Goal: Information Seeking & Learning: Stay updated

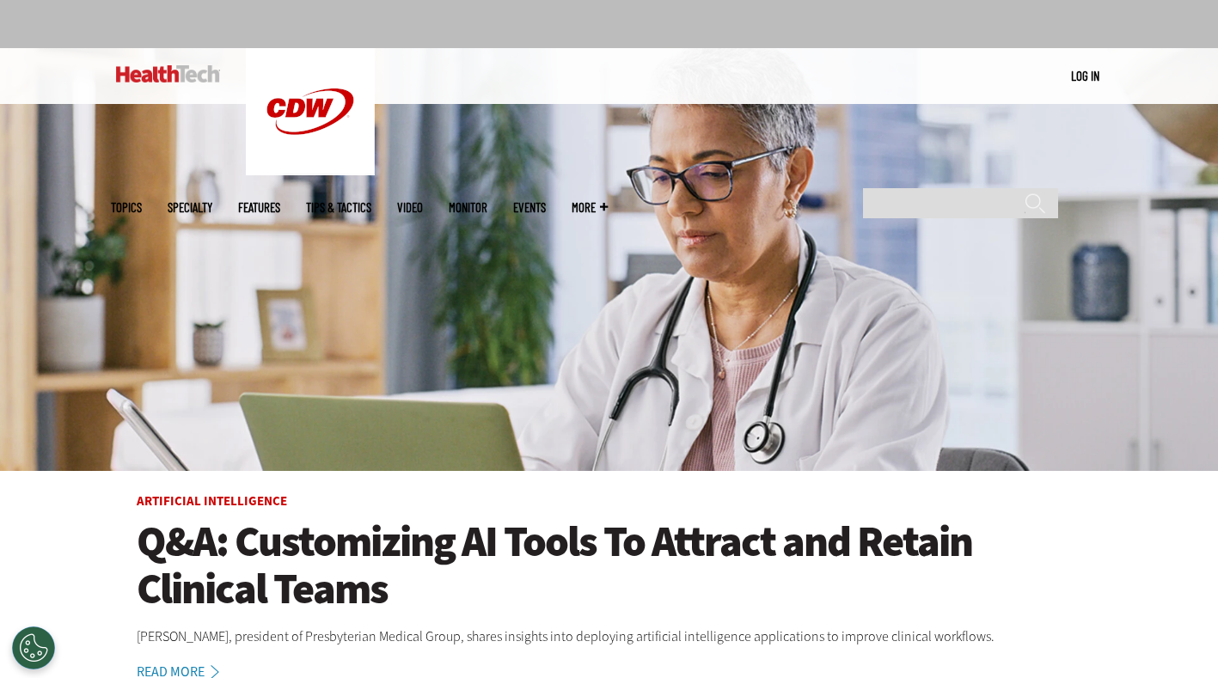
scroll to position [106, 0]
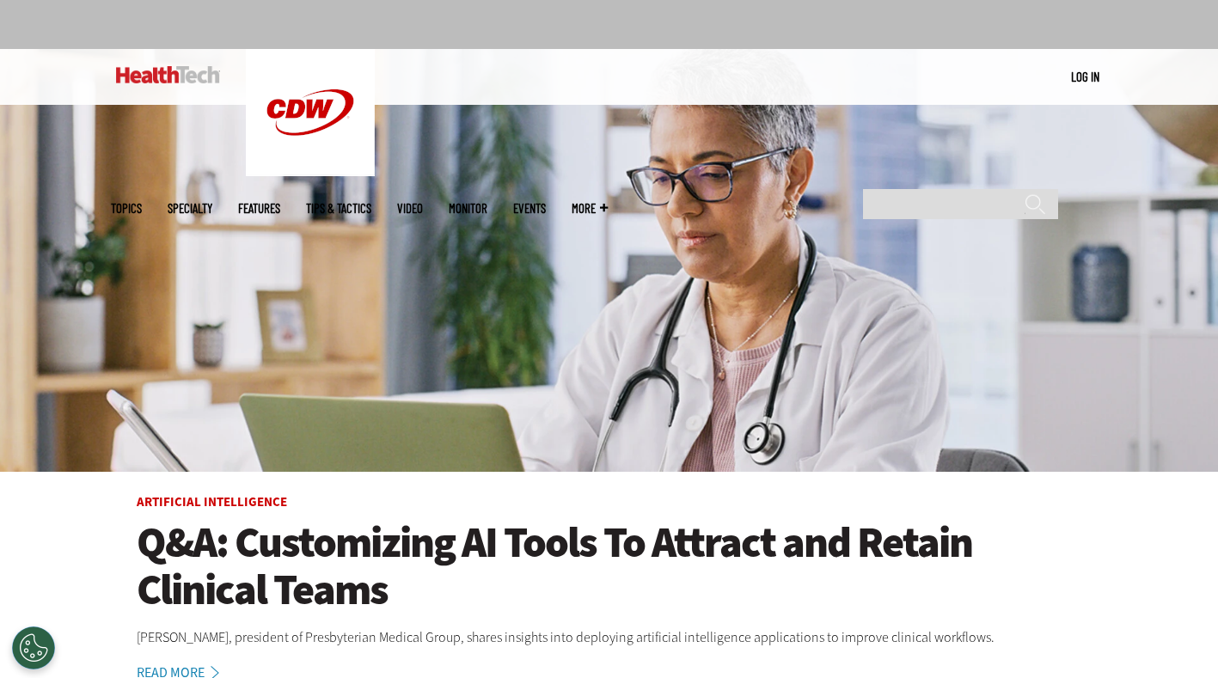
click at [634, 181] on ul "Topics Specialty Features Tips & Tactics Video MonITor Events More Search" at bounding box center [372, 209] width 523 height 56
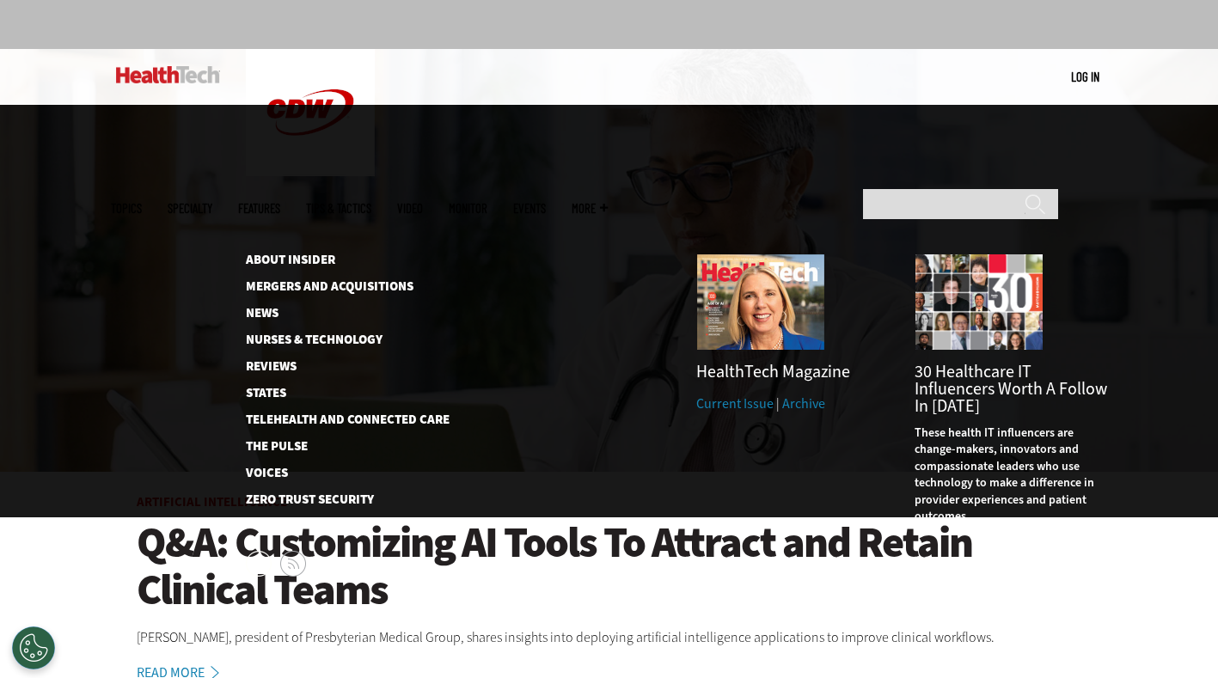
click at [608, 202] on span "More" at bounding box center [590, 208] width 36 height 13
click at [254, 307] on link "News" at bounding box center [334, 313] width 176 height 13
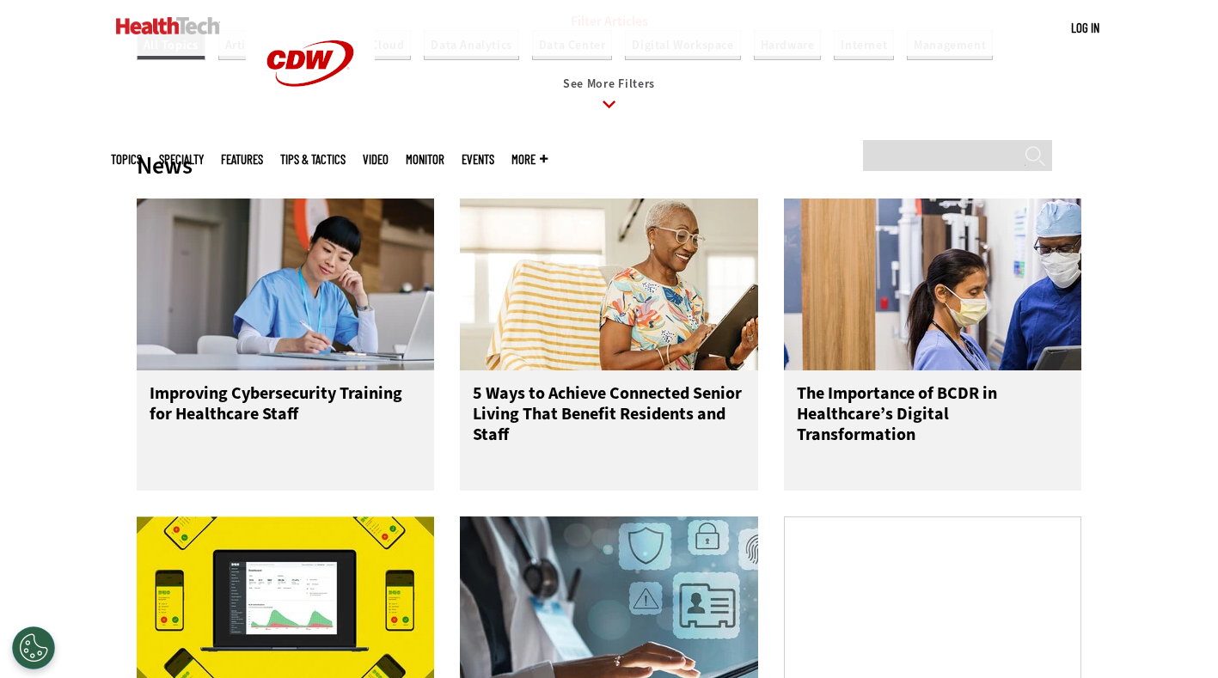
scroll to position [754, 0]
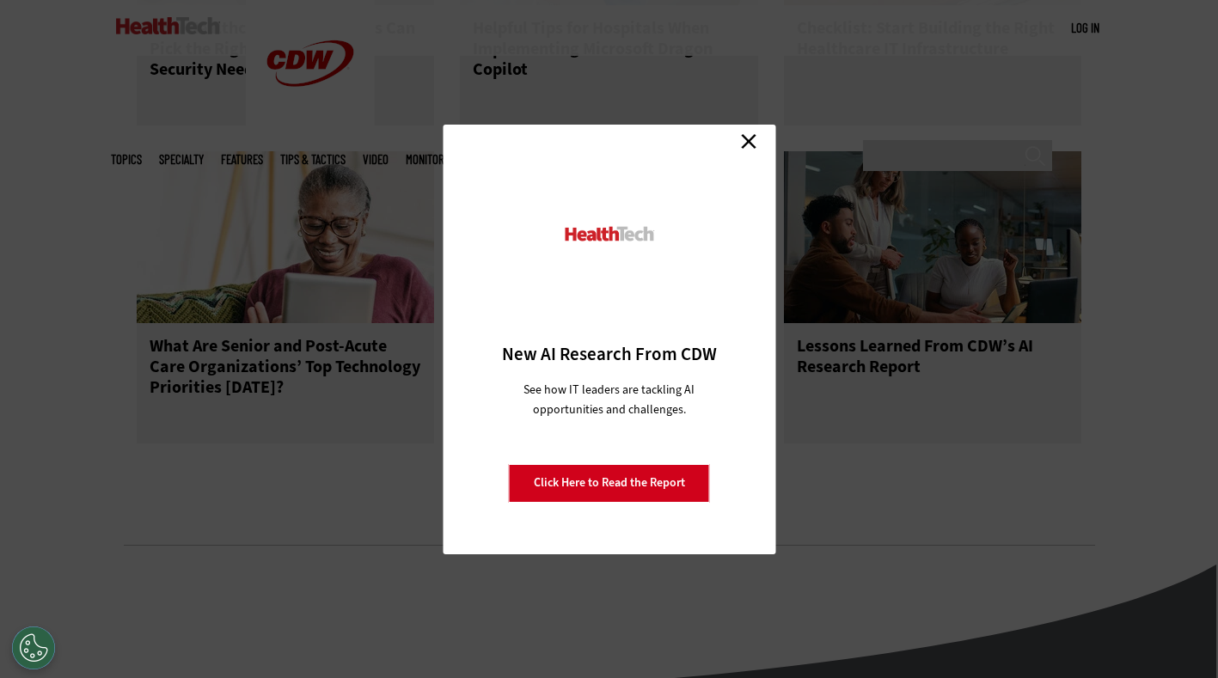
scroll to position [2079, 0]
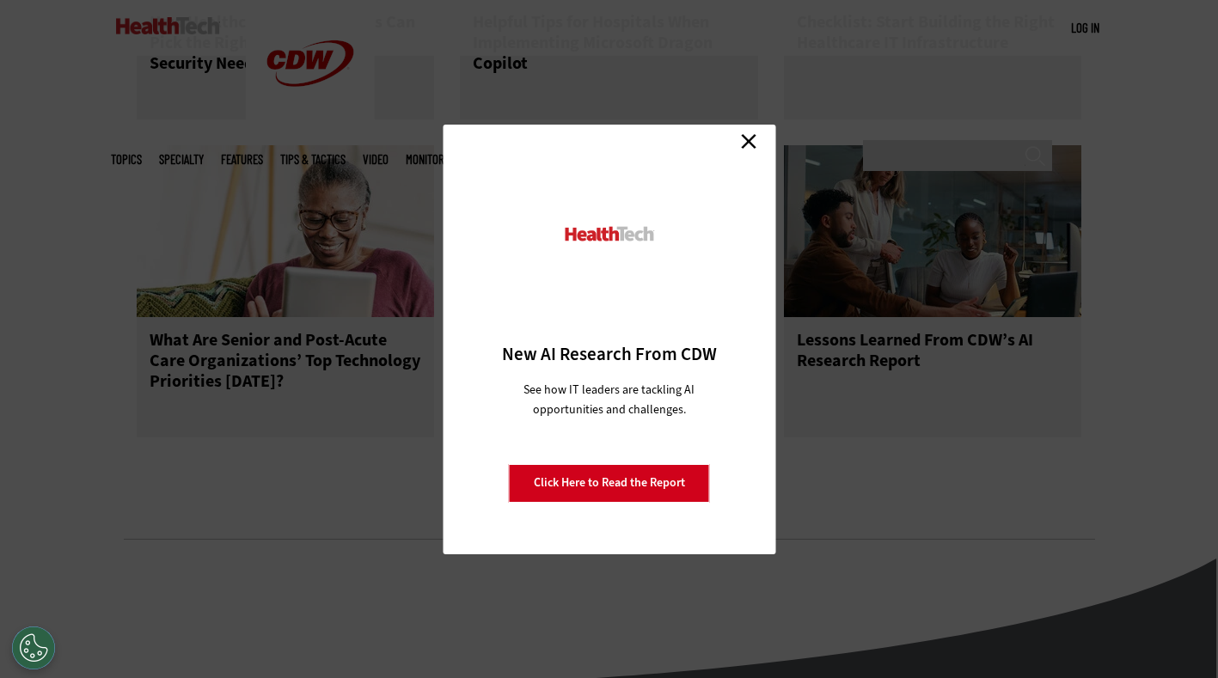
click at [754, 150] on link "Close" at bounding box center [749, 142] width 26 height 26
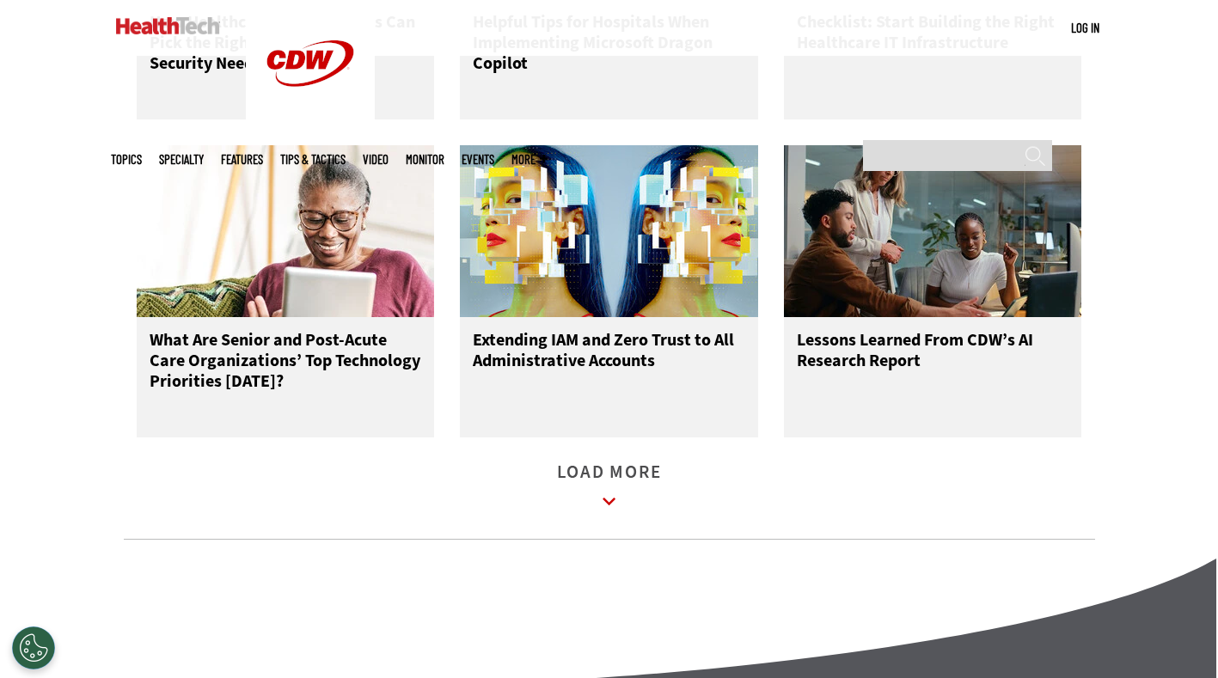
click at [586, 492] on link "Load More" at bounding box center [609, 489] width 105 height 47
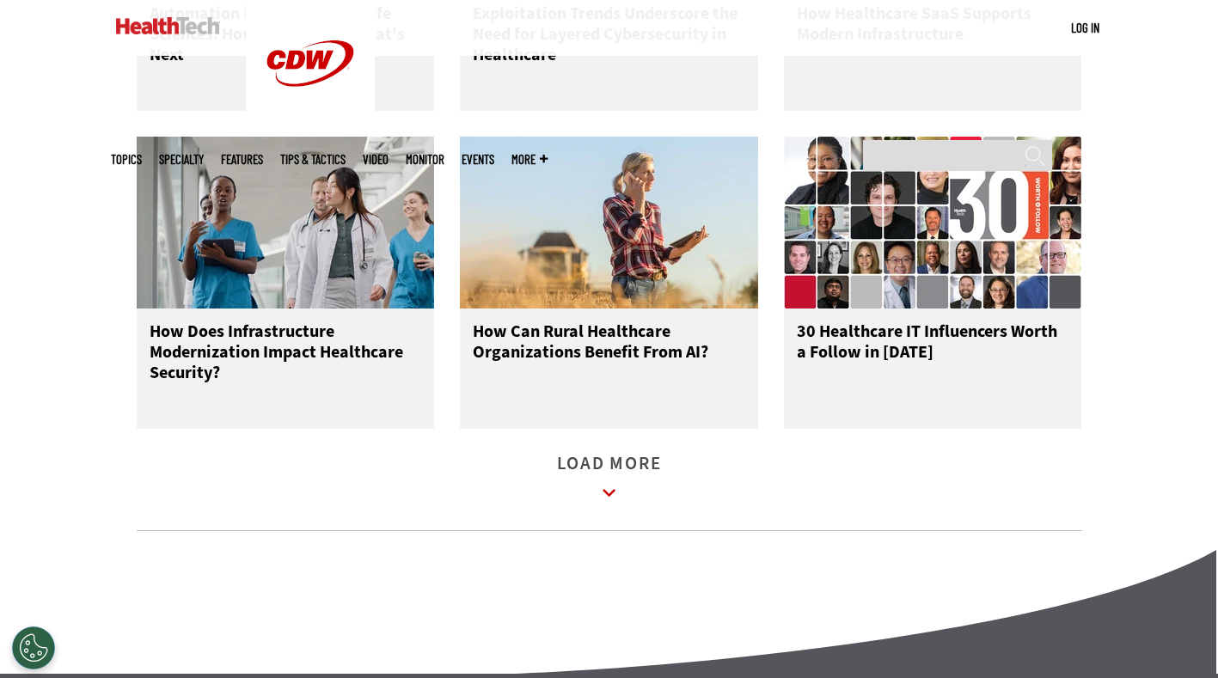
scroll to position [3043, 0]
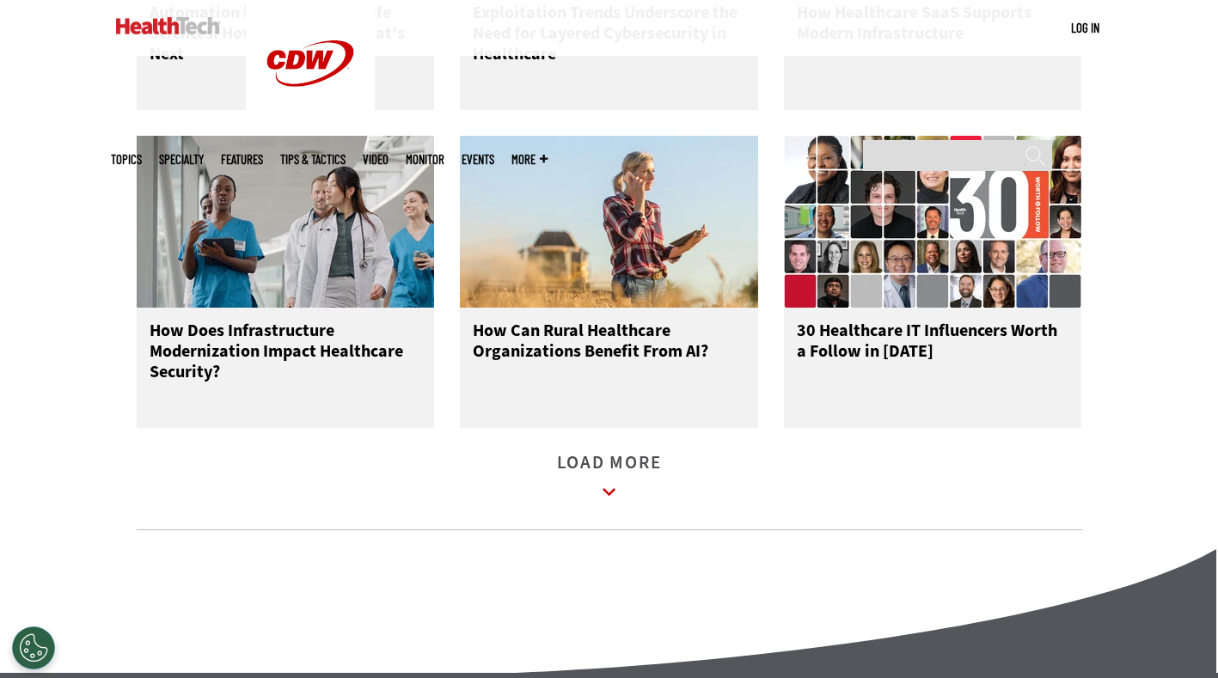
click at [644, 504] on link "Load More" at bounding box center [609, 480] width 105 height 47
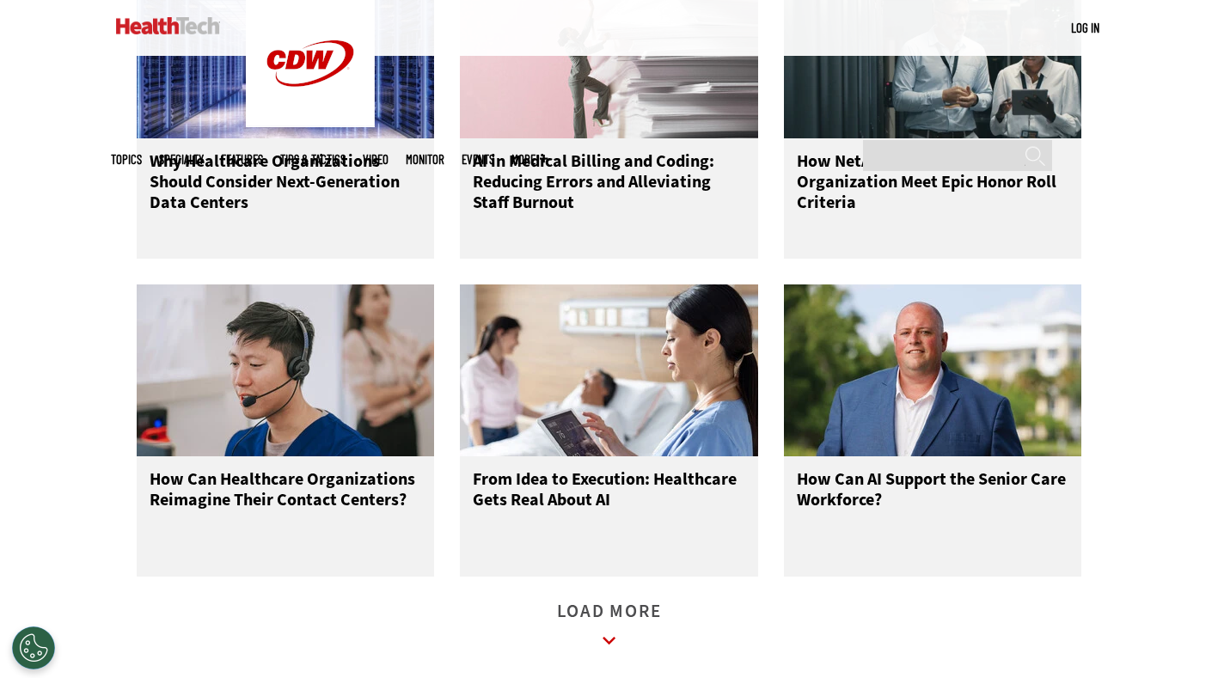
scroll to position [3879, 0]
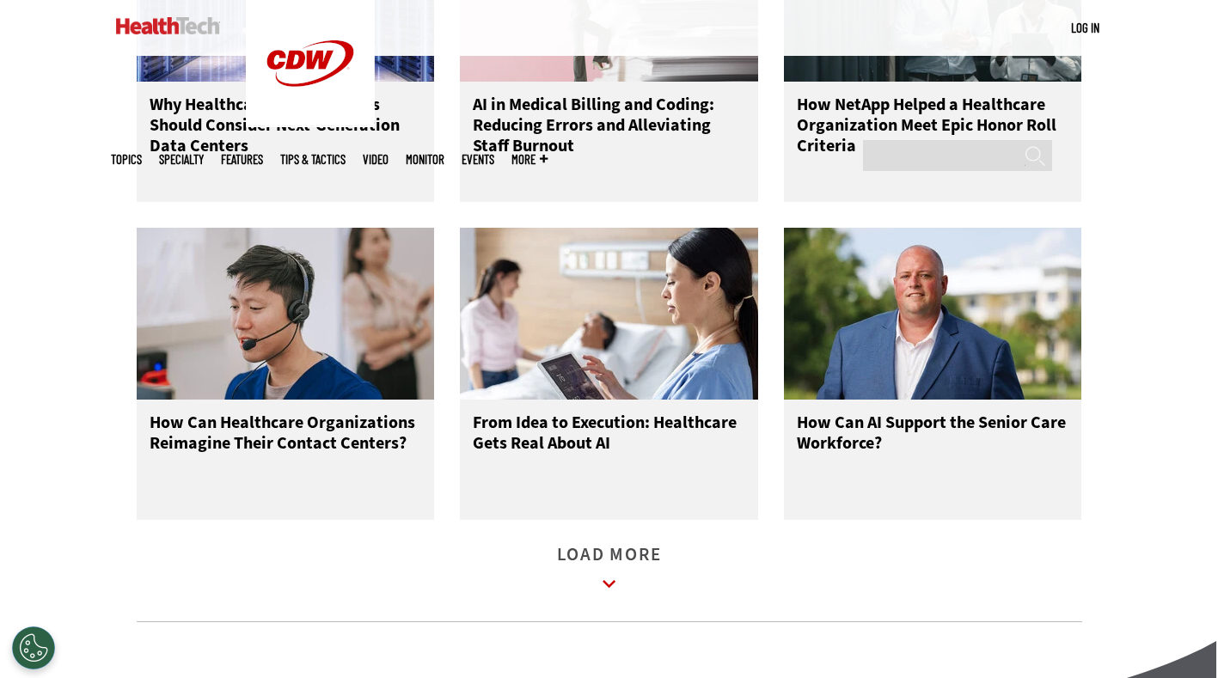
scroll to position [3942, 0]
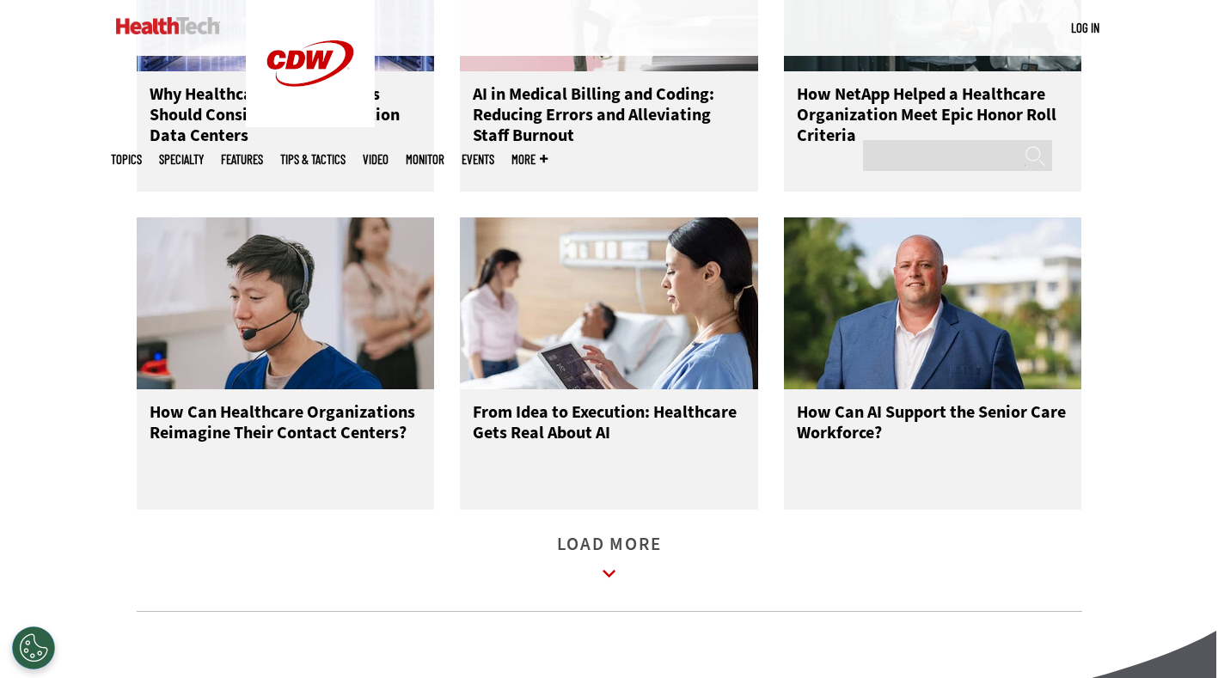
click at [629, 594] on icon at bounding box center [610, 575] width 40 height 40
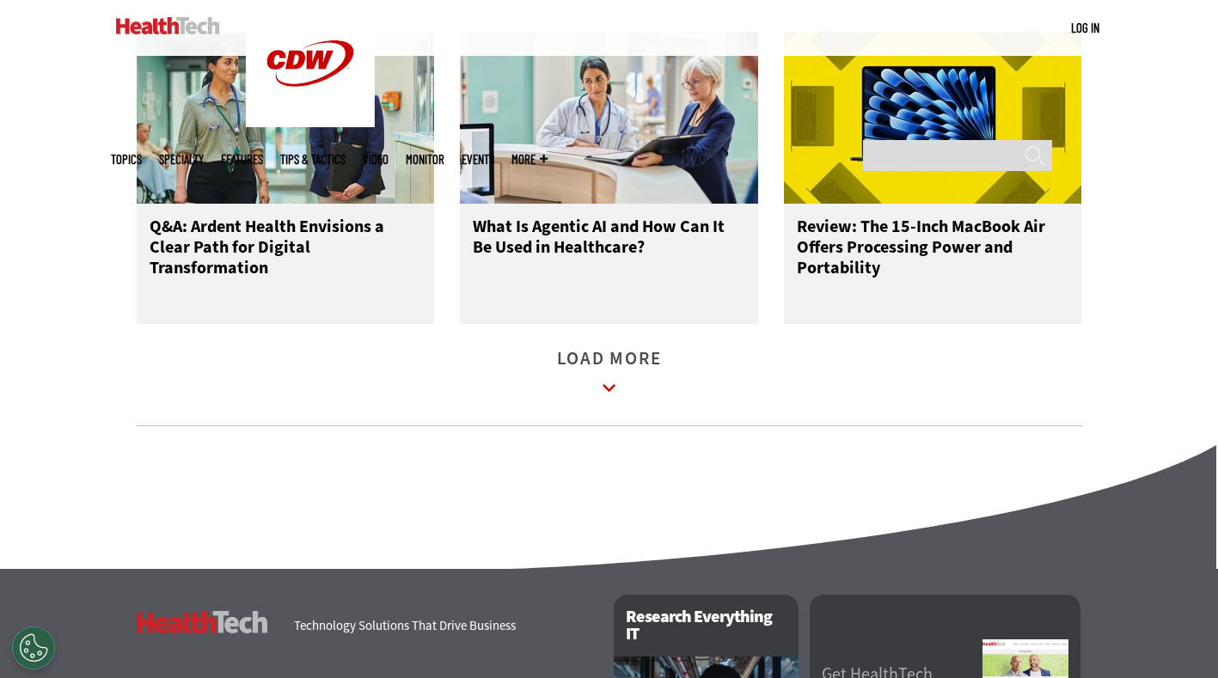
scroll to position [5152, 0]
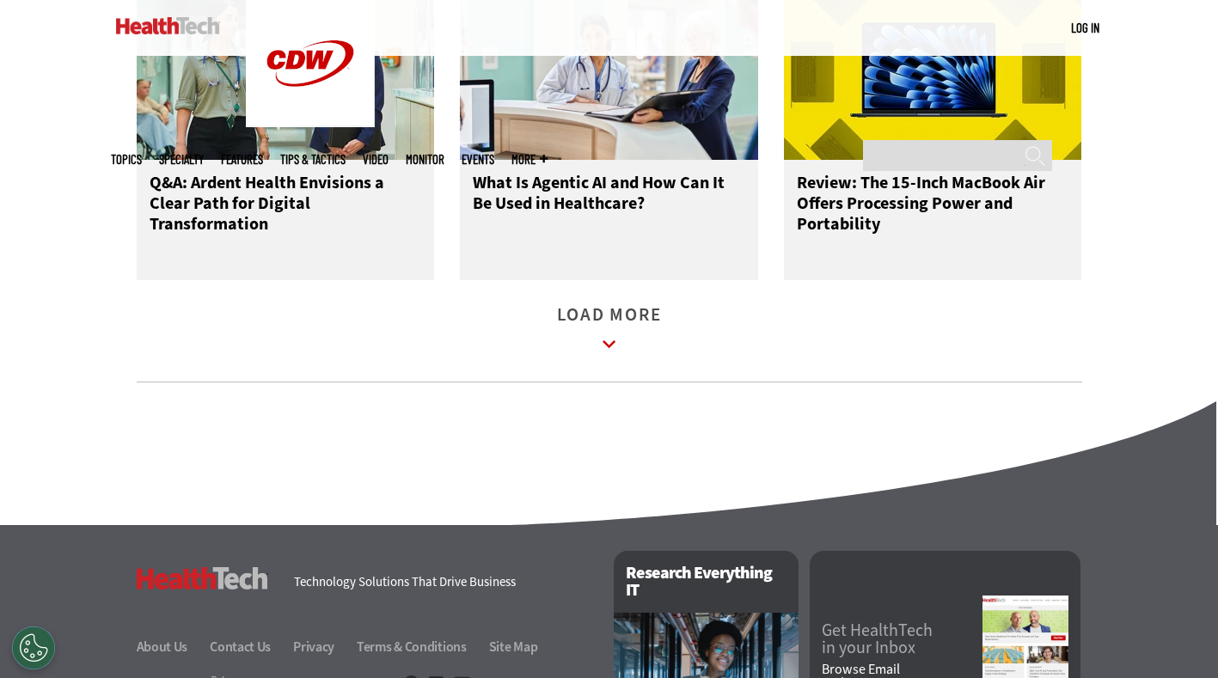
click at [614, 362] on icon at bounding box center [610, 345] width 40 height 40
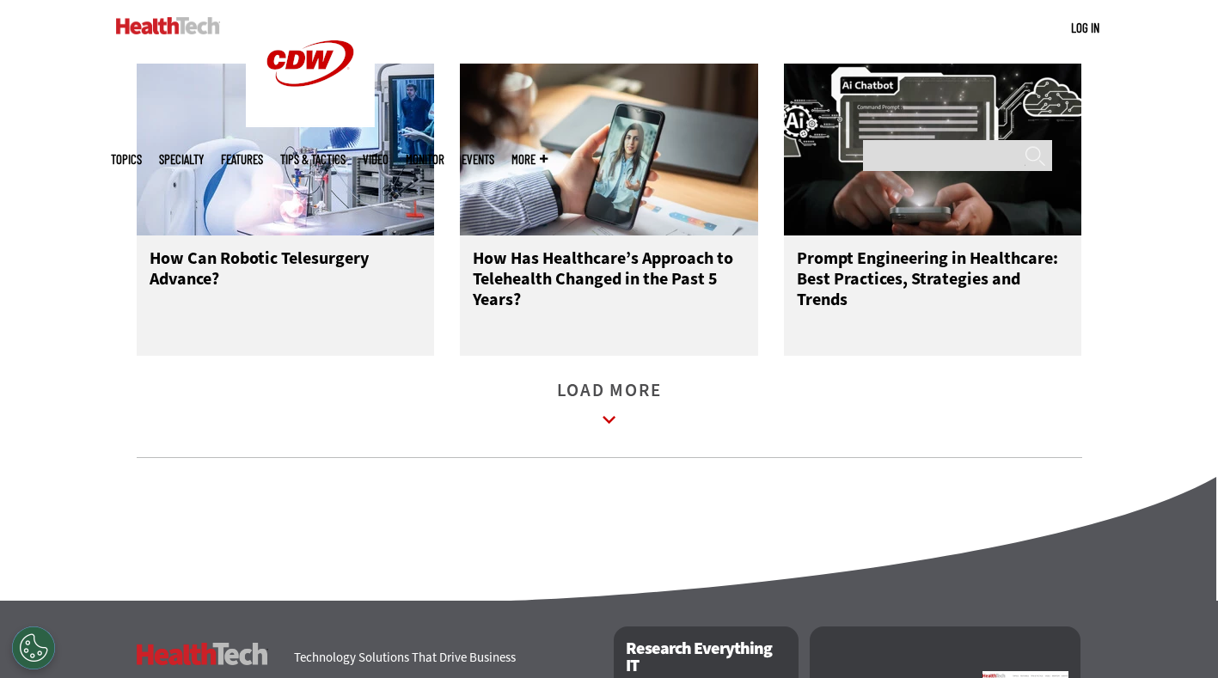
scroll to position [6078, 0]
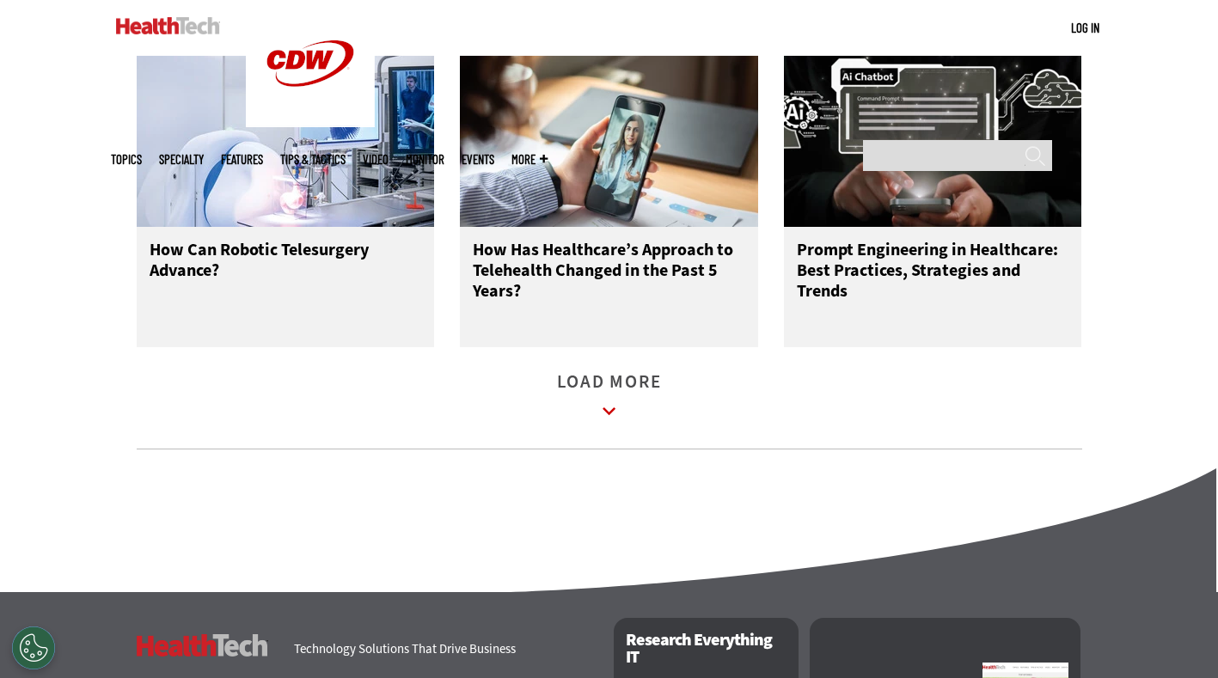
click at [635, 420] on link "Load More" at bounding box center [609, 399] width 105 height 47
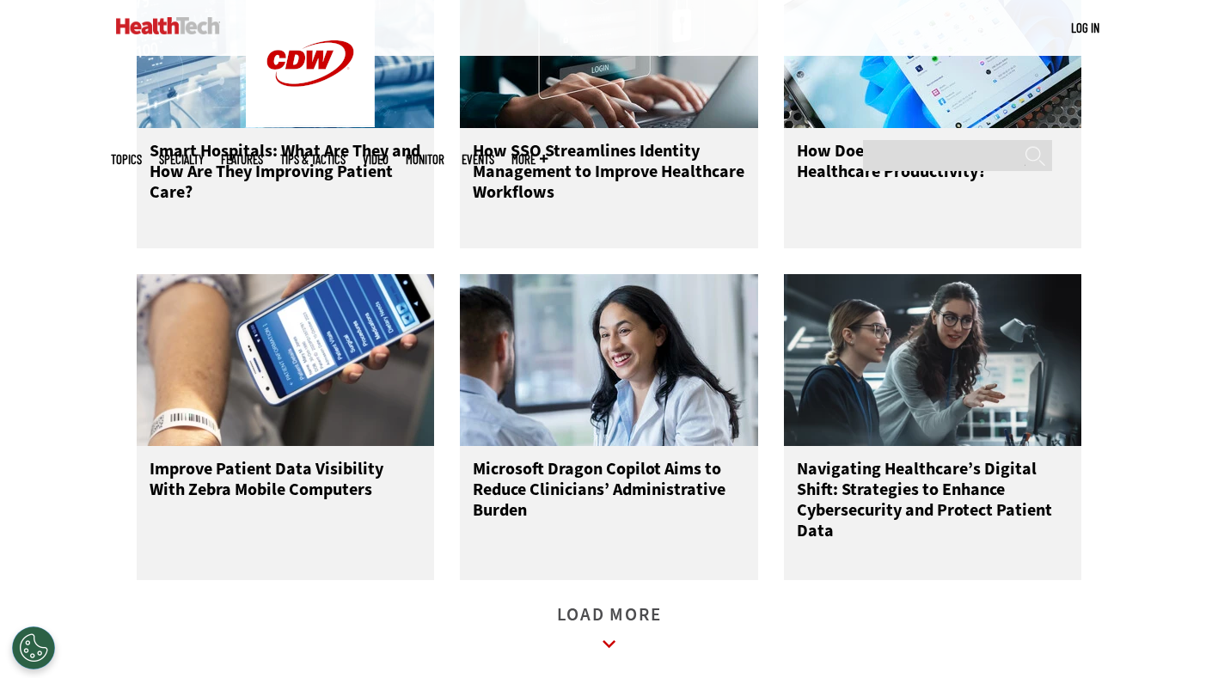
scroll to position [6847, 0]
